Goal: Information Seeking & Learning: Find specific fact

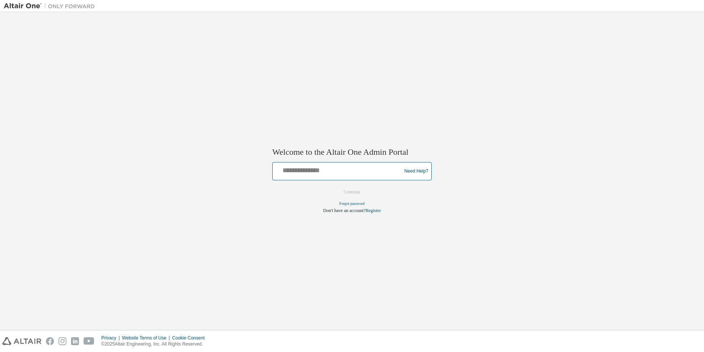
click at [302, 172] on input "text" at bounding box center [337, 169] width 125 height 11
click at [303, 172] on input "text" at bounding box center [337, 169] width 125 height 11
click at [281, 170] on input "text" at bounding box center [337, 169] width 125 height 11
type input "**********"
click at [359, 193] on button "Continue" at bounding box center [351, 192] width 33 height 11
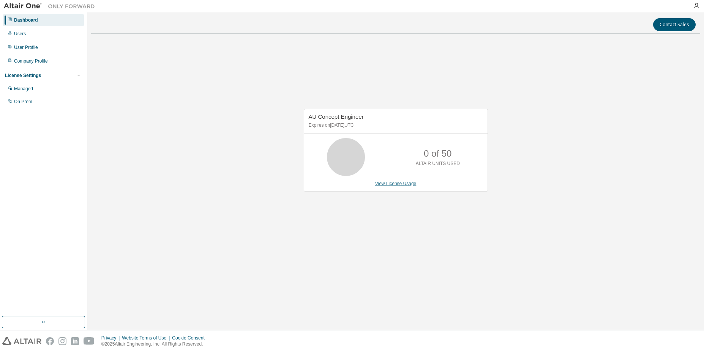
click at [403, 183] on link "View License Usage" at bounding box center [395, 183] width 41 height 5
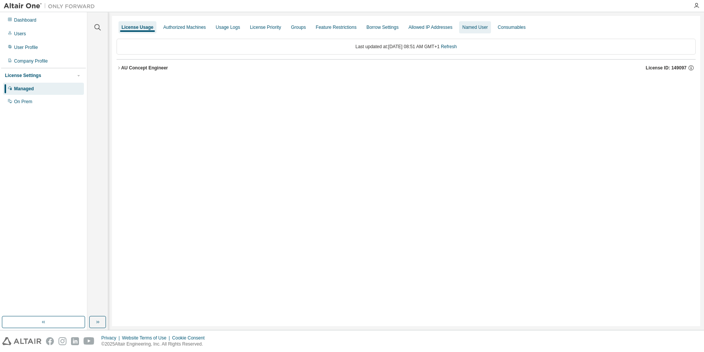
click at [479, 28] on div "Named User" at bounding box center [474, 27] width 25 height 6
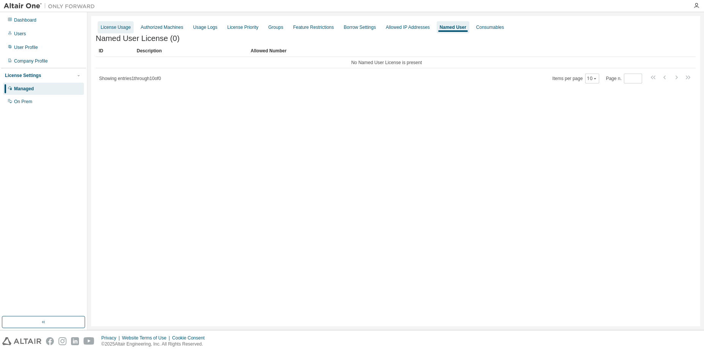
click at [120, 29] on div "License Usage" at bounding box center [116, 27] width 30 height 6
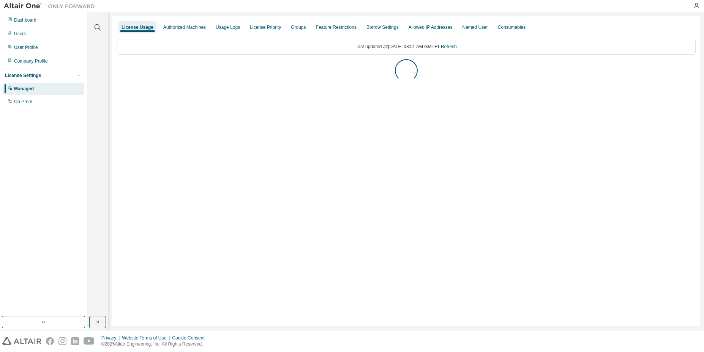
click at [20, 90] on div "Managed" at bounding box center [24, 89] width 20 height 6
click at [121, 69] on div "AU Concept Engineer" at bounding box center [144, 68] width 47 height 6
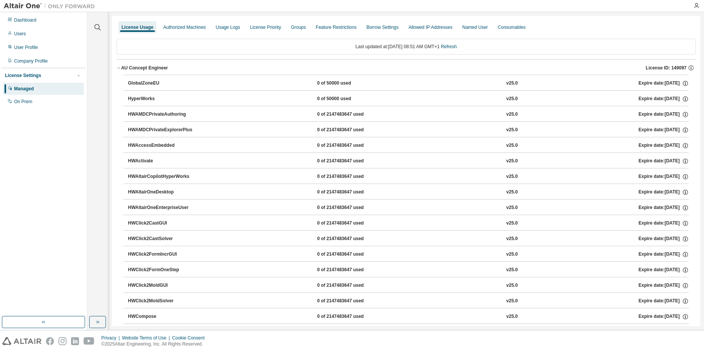
click at [141, 162] on div "HWActivate" at bounding box center [162, 161] width 68 height 7
click at [148, 85] on div "GlobalZoneEU" at bounding box center [162, 83] width 68 height 7
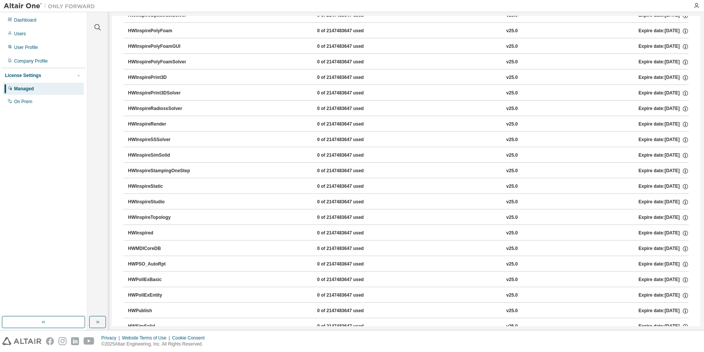
scroll to position [1147, 0]
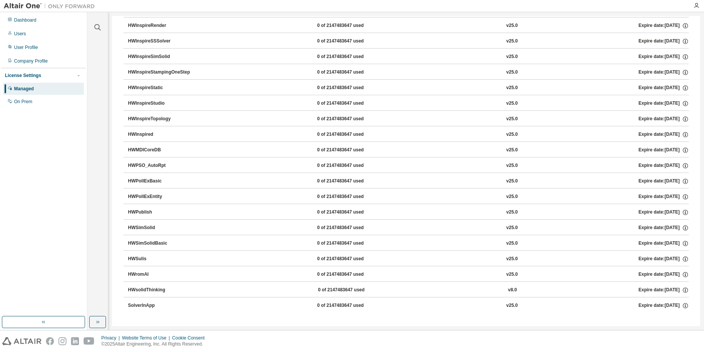
click at [149, 230] on div "HWSimSolid" at bounding box center [162, 228] width 68 height 7
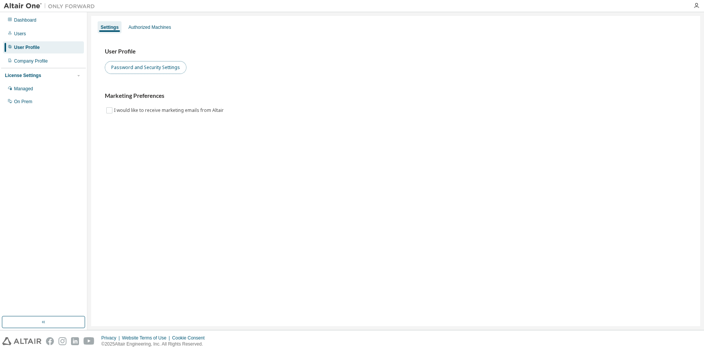
click at [151, 73] on button "Password and Security Settings" at bounding box center [146, 67] width 82 height 13
click at [24, 85] on div "Managed" at bounding box center [43, 89] width 81 height 12
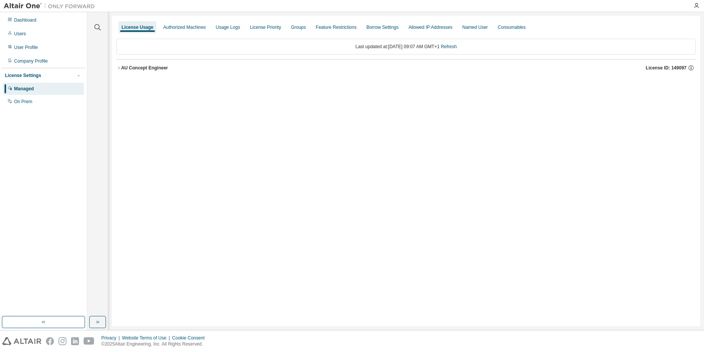
click at [132, 71] on div "AU Concept Engineer" at bounding box center [144, 68] width 47 height 6
click at [689, 70] on icon "button" at bounding box center [690, 68] width 7 height 7
click at [116, 69] on icon "button" at bounding box center [118, 68] width 5 height 5
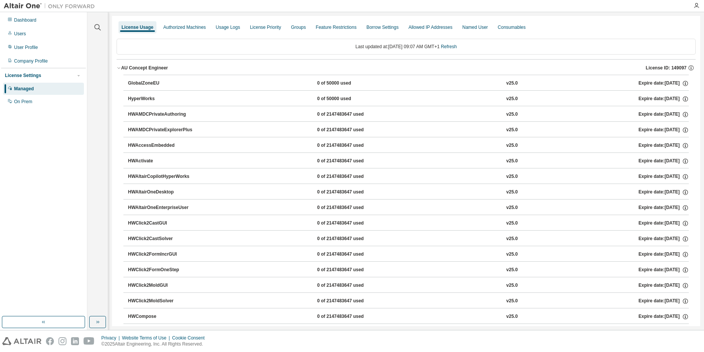
click at [146, 101] on div "HyperWorks" at bounding box center [162, 99] width 68 height 7
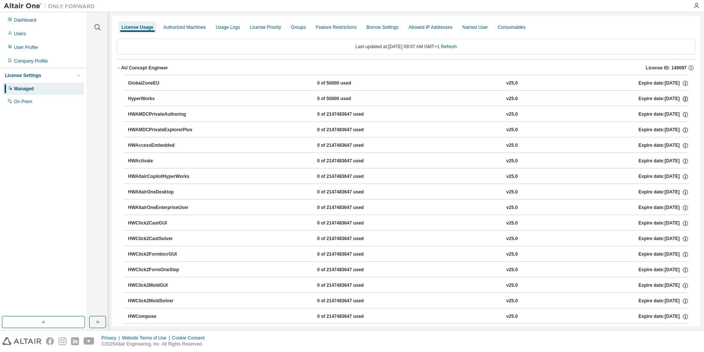
click at [685, 100] on icon "button" at bounding box center [684, 100] width 1 height 2
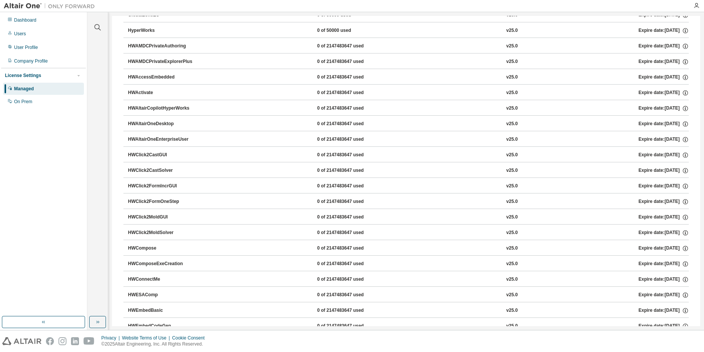
scroll to position [310, 0]
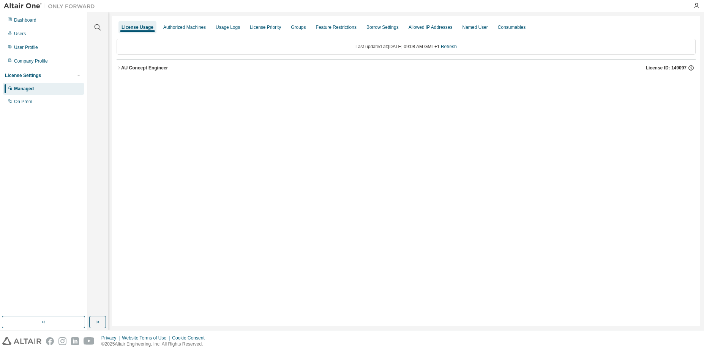
click at [691, 69] on icon "button" at bounding box center [690, 69] width 1 height 2
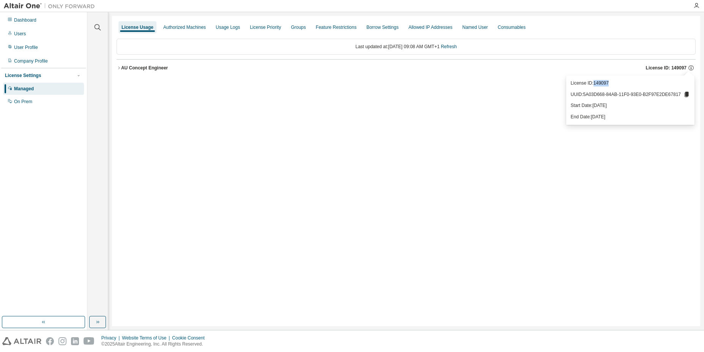
drag, startPoint x: 609, startPoint y: 82, endPoint x: 595, endPoint y: 82, distance: 13.7
click at [595, 82] on p "License ID: 149097" at bounding box center [629, 83] width 119 height 6
copy p "149097"
click at [616, 82] on p "License ID: 149097" at bounding box center [629, 83] width 119 height 6
drag, startPoint x: 616, startPoint y: 83, endPoint x: 567, endPoint y: 83, distance: 49.3
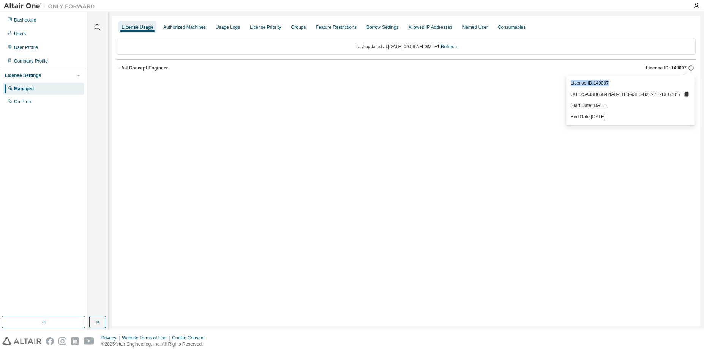
click at [567, 83] on div "License ID: 149097 UUID: 5A03D668-84AB-11F0-93E0-B2F97E2DE67817 Start Date: [DA…" at bounding box center [630, 100] width 128 height 49
copy p "License ID: 149097"
